Goal: Transaction & Acquisition: Purchase product/service

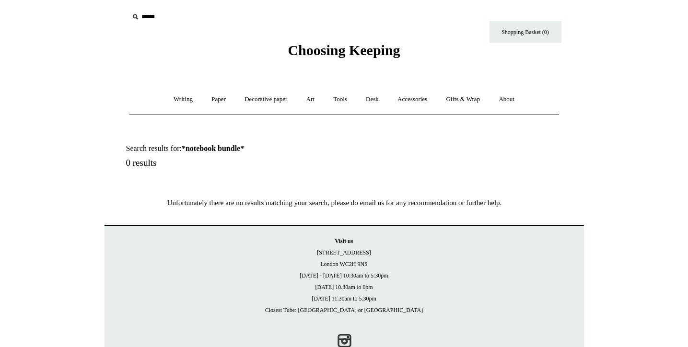
click at [162, 29] on div "Choosing Keeping" at bounding box center [343, 29] width 479 height 59
click at [158, 14] on input "text" at bounding box center [188, 17] width 118 height 18
type input "****"
click at [233, 8] on input "*" at bounding box center [238, 16] width 10 height 17
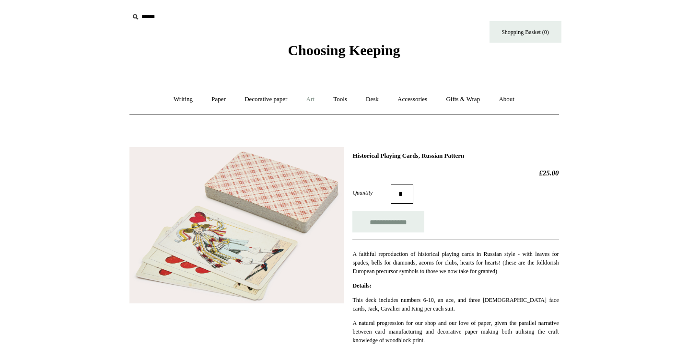
click at [307, 102] on link "Art +" at bounding box center [310, 99] width 25 height 25
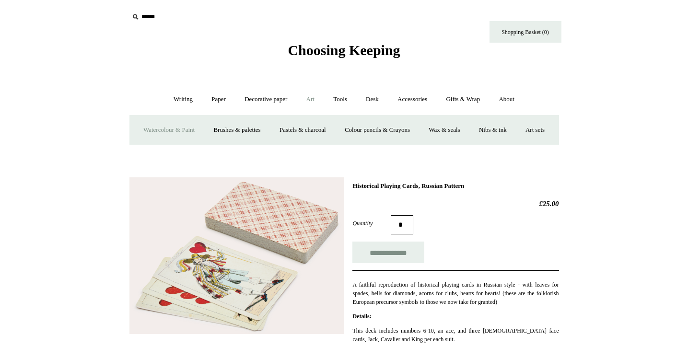
click at [191, 131] on link "Watercolour & Paint" at bounding box center [169, 129] width 69 height 25
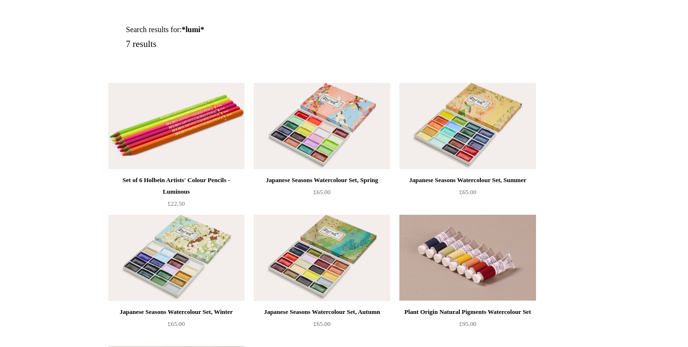
scroll to position [68, 0]
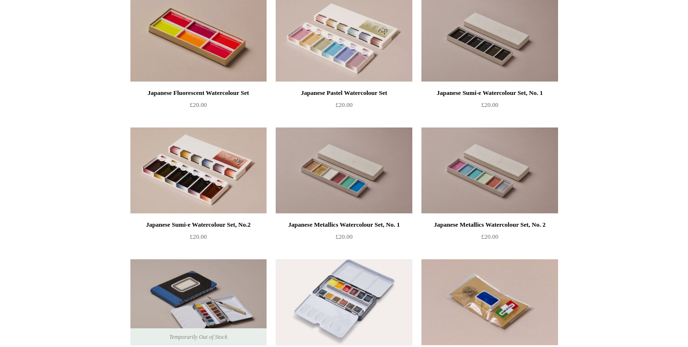
scroll to position [1318, 0]
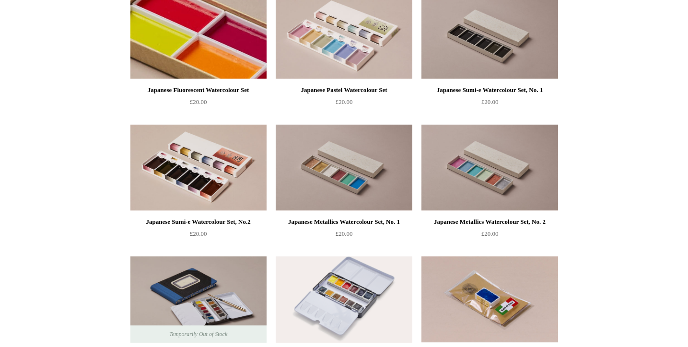
click at [184, 51] on img at bounding box center [198, 36] width 136 height 86
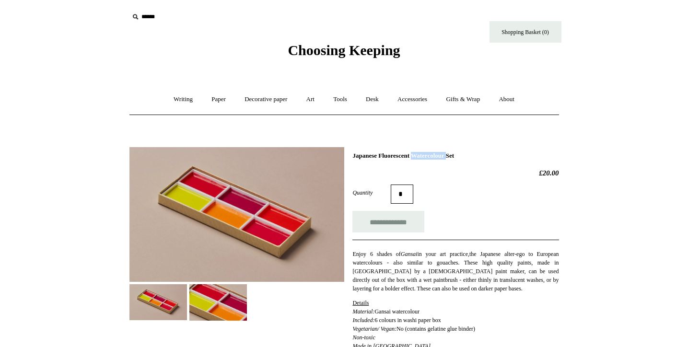
drag, startPoint x: 384, startPoint y: 154, endPoint x: 425, endPoint y: 157, distance: 40.8
click at [425, 157] on h1 "Japanese Fluorescent Watercolour Set" at bounding box center [455, 156] width 206 height 8
copy h1 "Fluorescent"
